Goal: Task Accomplishment & Management: Manage account settings

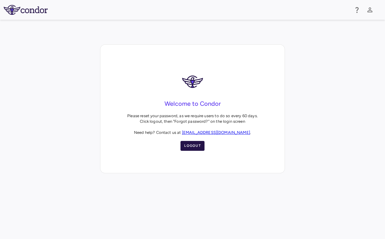
click at [195, 145] on button "Logout" at bounding box center [193, 146] width 24 height 10
click at [192, 145] on button "Logout" at bounding box center [193, 146] width 24 height 10
